Goal: Check status

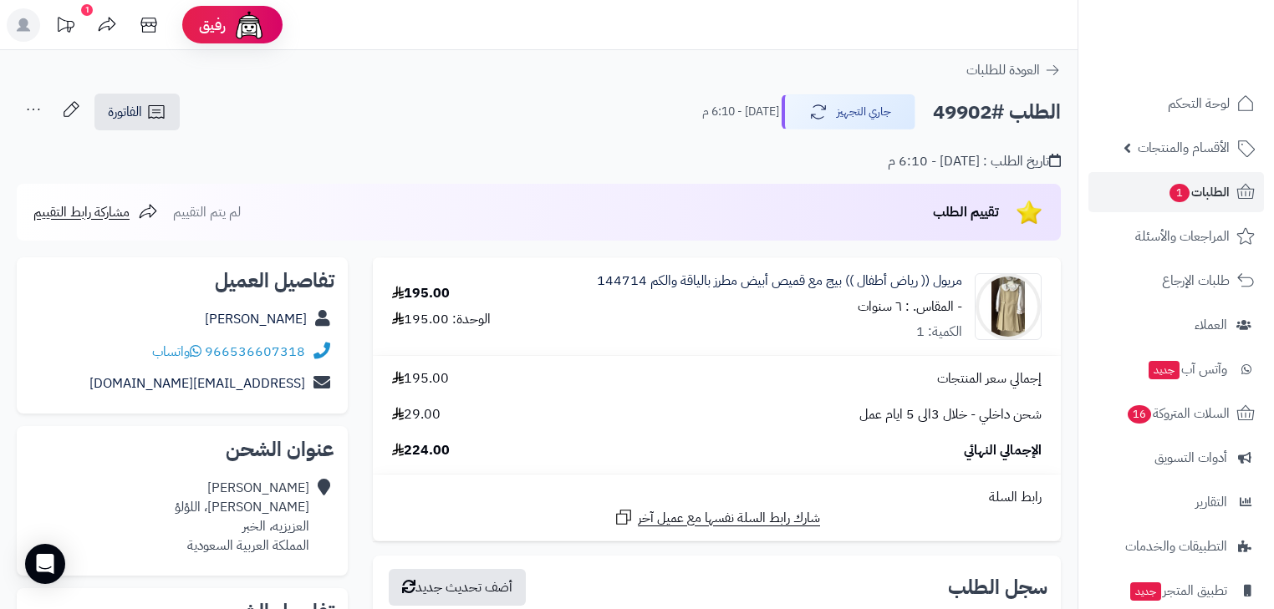
scroll to position [334, 0]
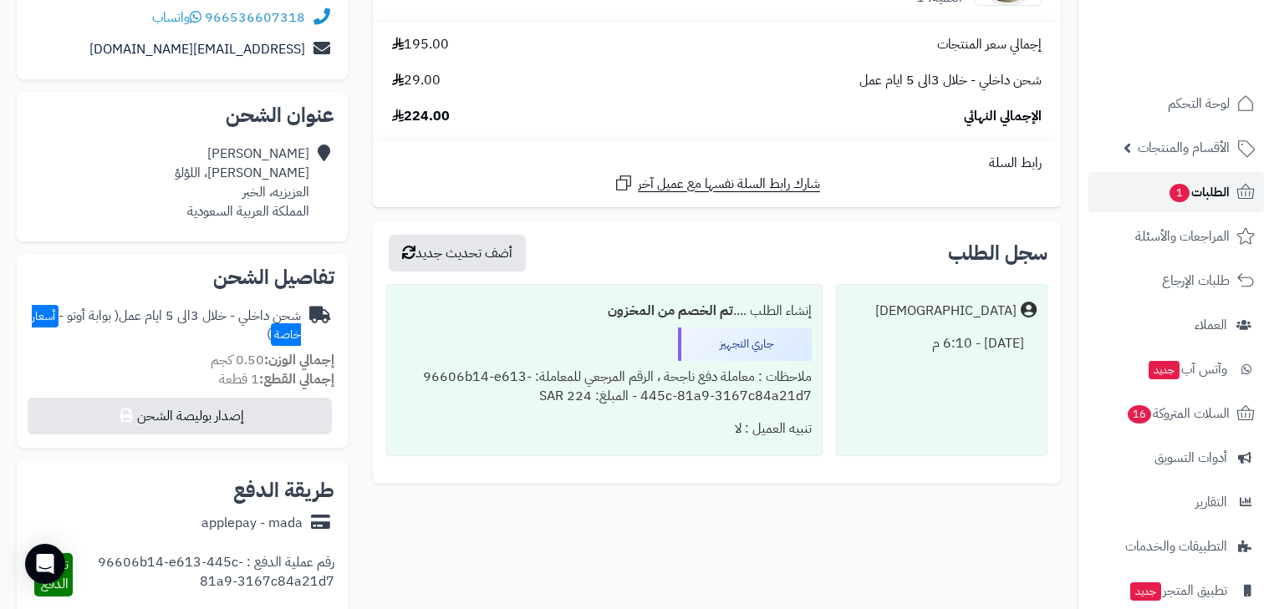
click at [1169, 191] on span "1" at bounding box center [1179, 193] width 20 height 18
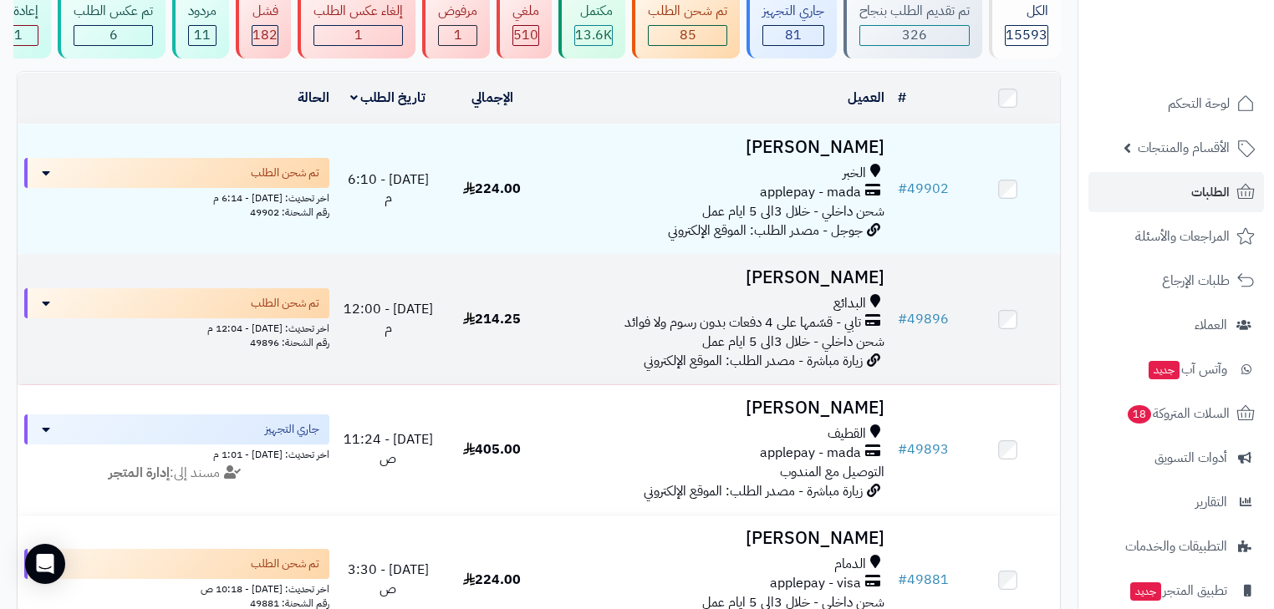
scroll to position [201, 0]
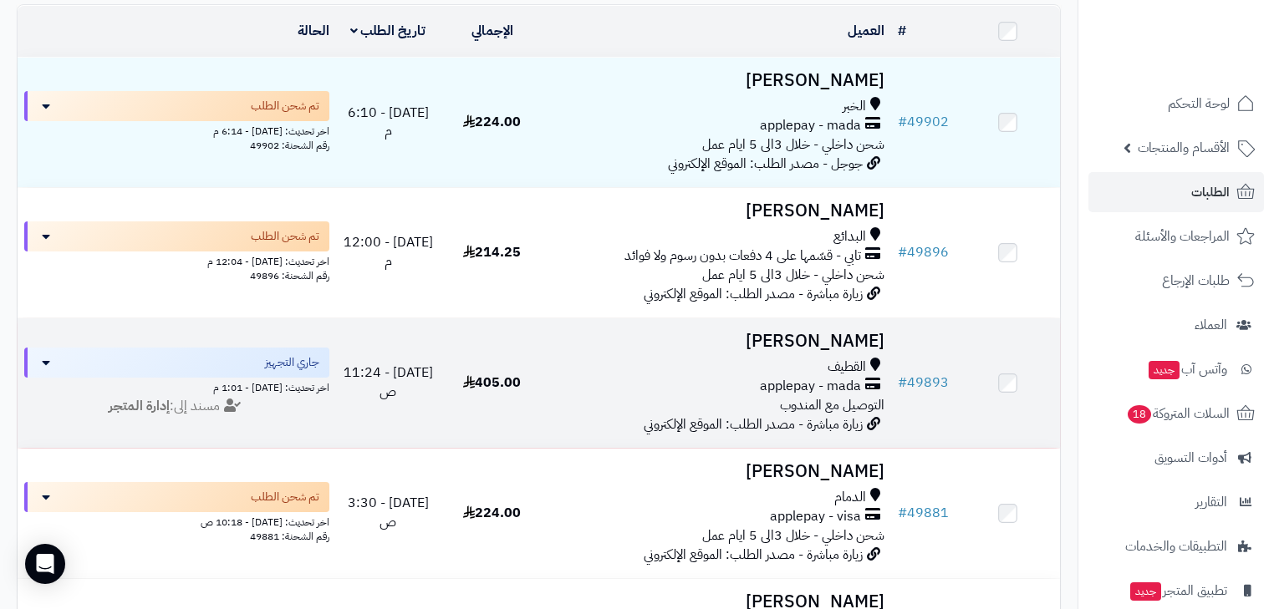
click at [819, 385] on span "applepay - mada" at bounding box center [810, 386] width 101 height 19
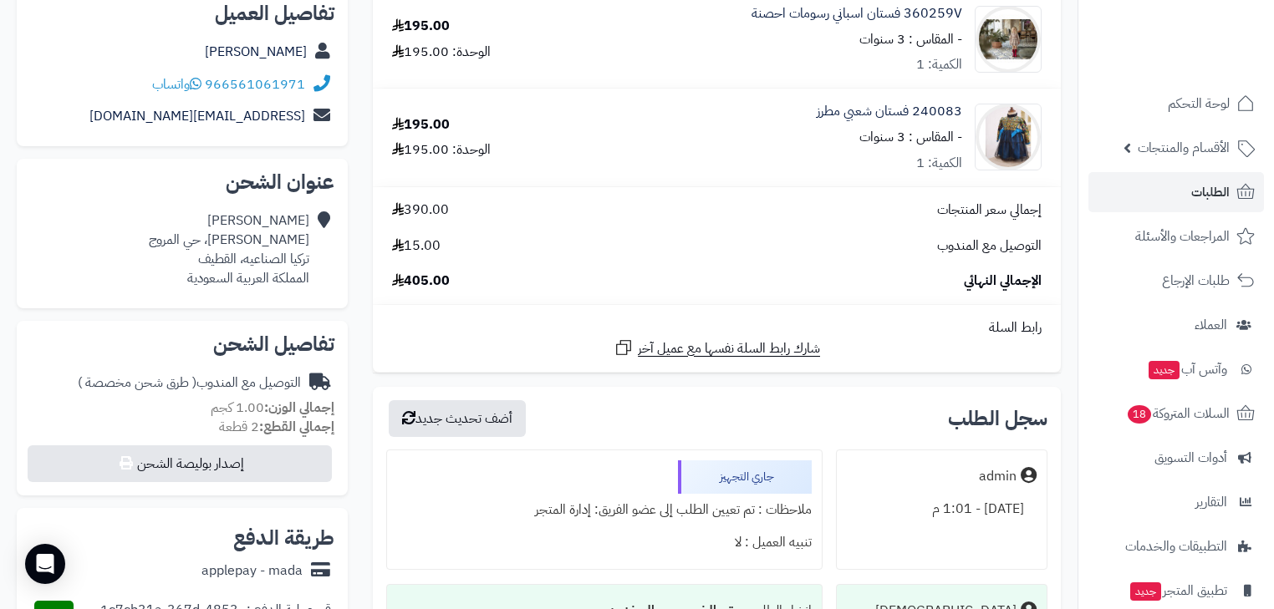
scroll to position [201, 0]
